Goal: Find specific page/section: Find specific page/section

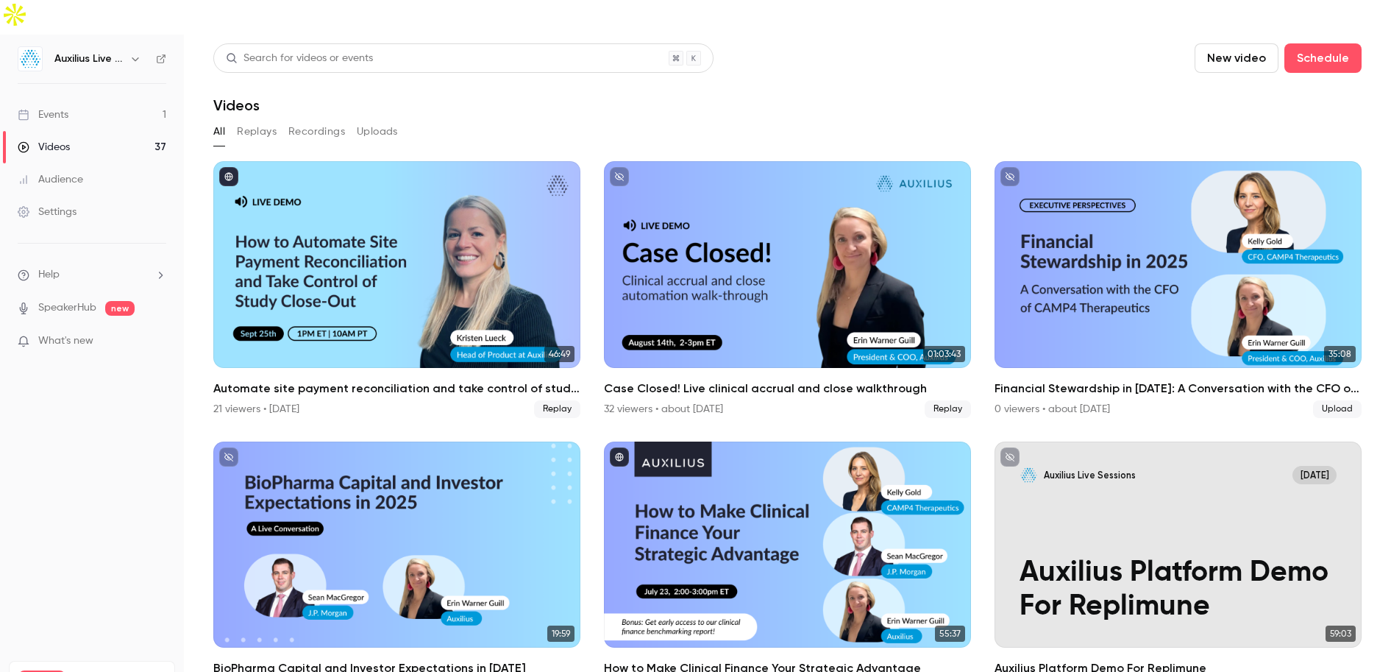
click at [78, 99] on link "Events 1" at bounding box center [92, 115] width 184 height 32
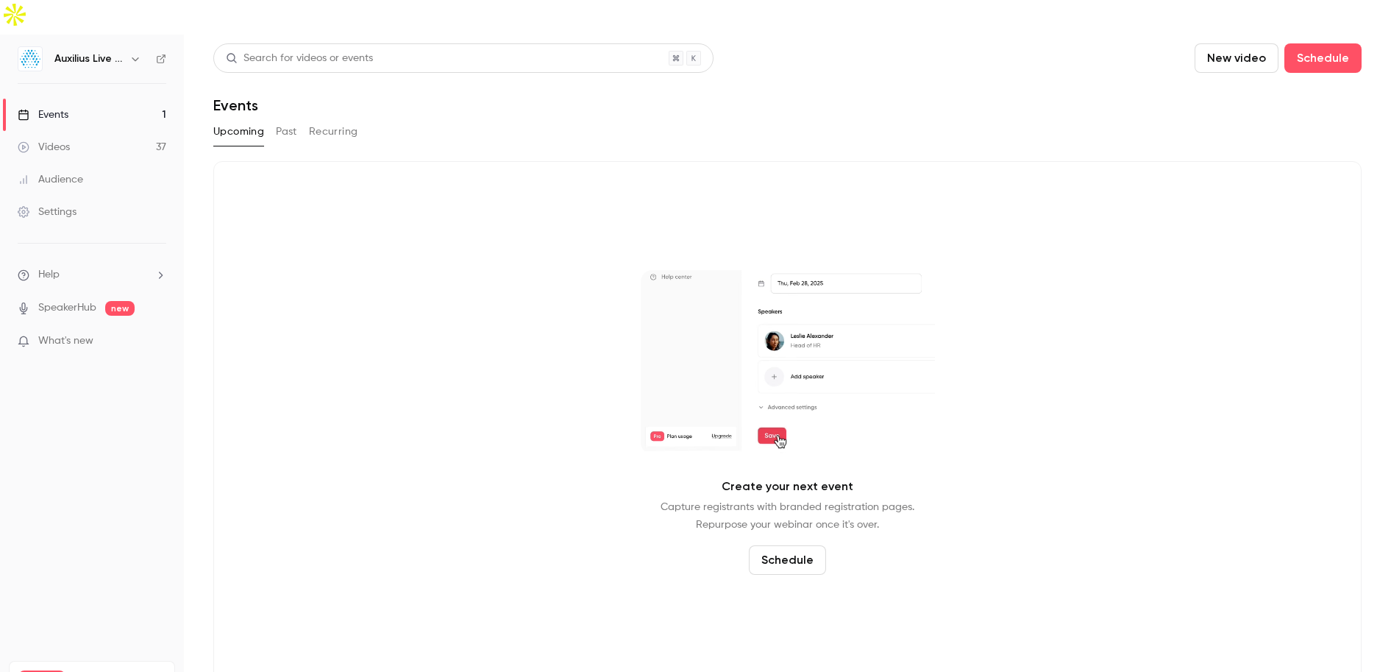
click at [35, 140] on div "Videos" at bounding box center [44, 147] width 52 height 15
